Goal: Information Seeking & Learning: Learn about a topic

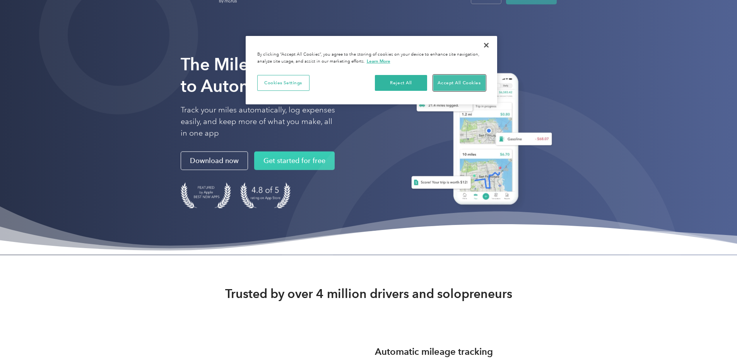
click at [466, 78] on button "Accept All Cookies" at bounding box center [459, 83] width 52 height 16
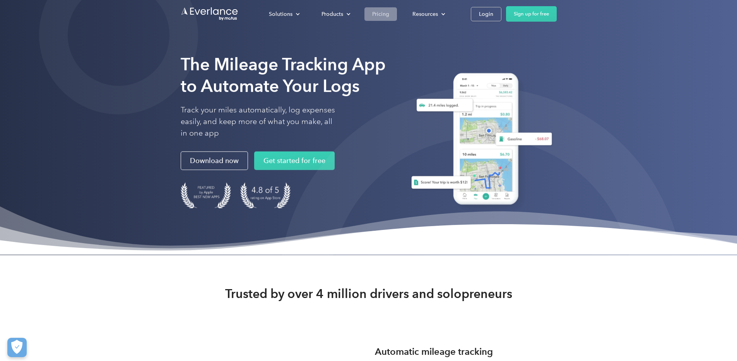
click at [389, 15] on div "Pricing" at bounding box center [380, 14] width 17 height 10
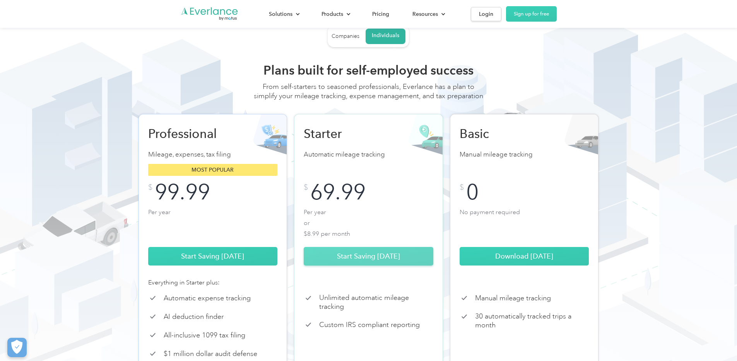
scroll to position [17, 0]
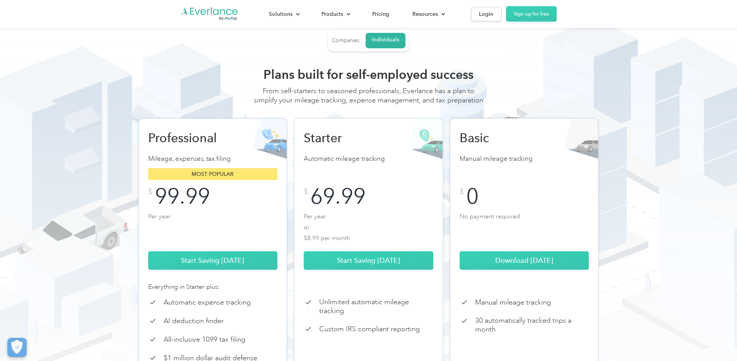
click at [335, 40] on div "Companies" at bounding box center [345, 40] width 28 height 7
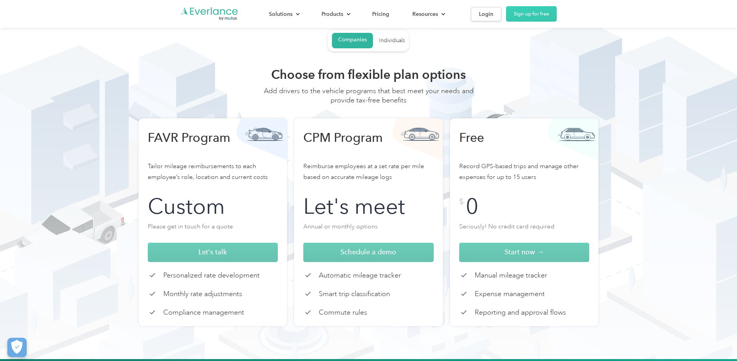
click at [537, 181] on p "Record GPS-based trips and manage other expenses for up to 15 users" at bounding box center [524, 175] width 130 height 28
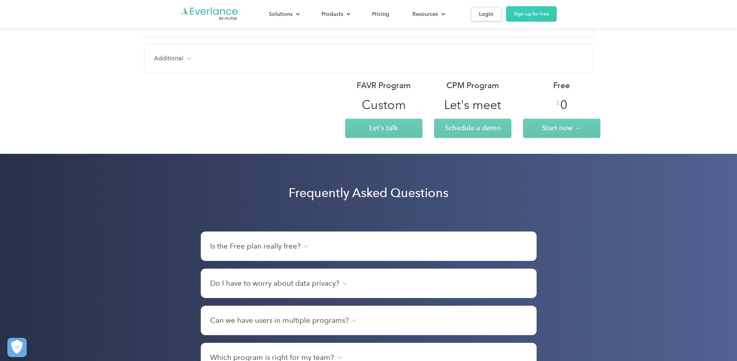
scroll to position [992, 0]
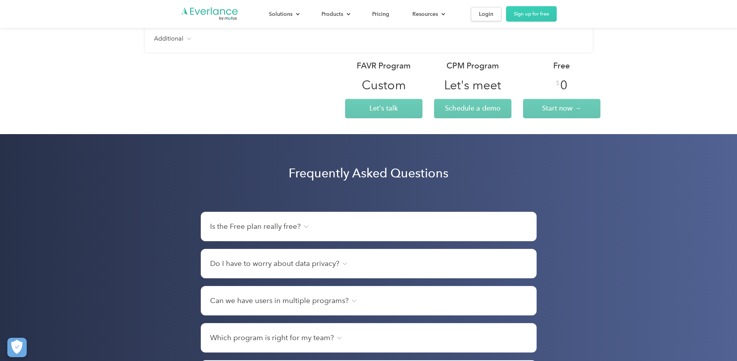
click at [391, 229] on div "Is the Free plan really free?" at bounding box center [368, 226] width 317 height 11
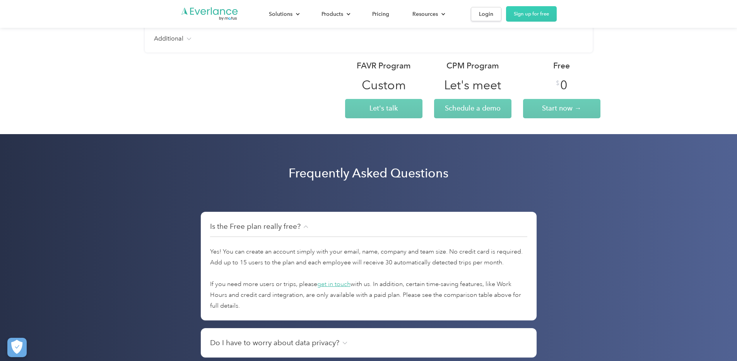
click at [390, 226] on div "Is the Free plan really free?" at bounding box center [368, 226] width 317 height 11
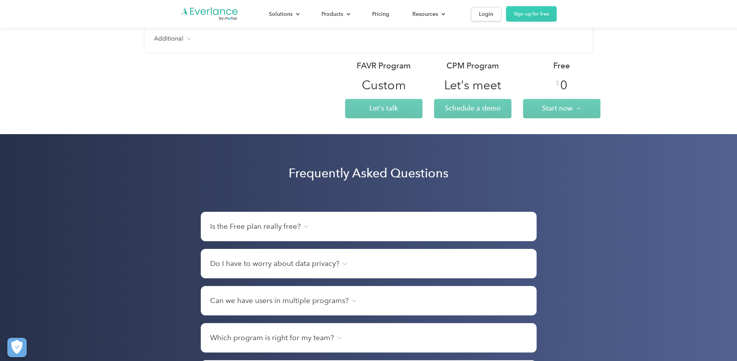
click at [295, 234] on div "Is the Free plan really free? Yes! You can create an account simply with your e…" at bounding box center [369, 226] width 336 height 29
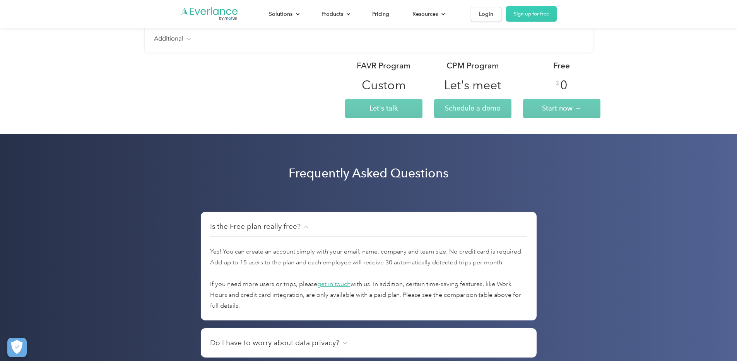
click at [295, 227] on h4 "Is the Free plan really free?" at bounding box center [255, 226] width 91 height 11
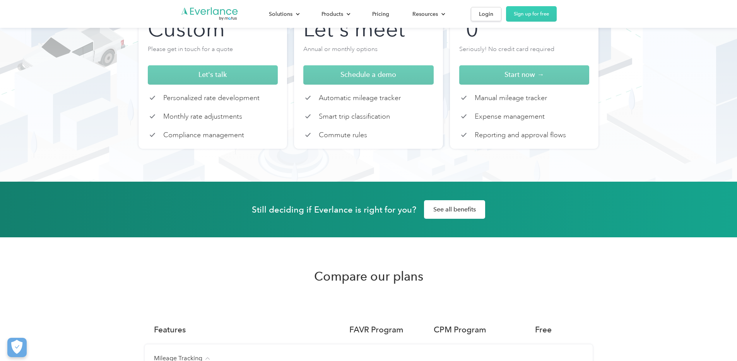
scroll to position [0, 0]
